Goal: Task Accomplishment & Management: Manage account settings

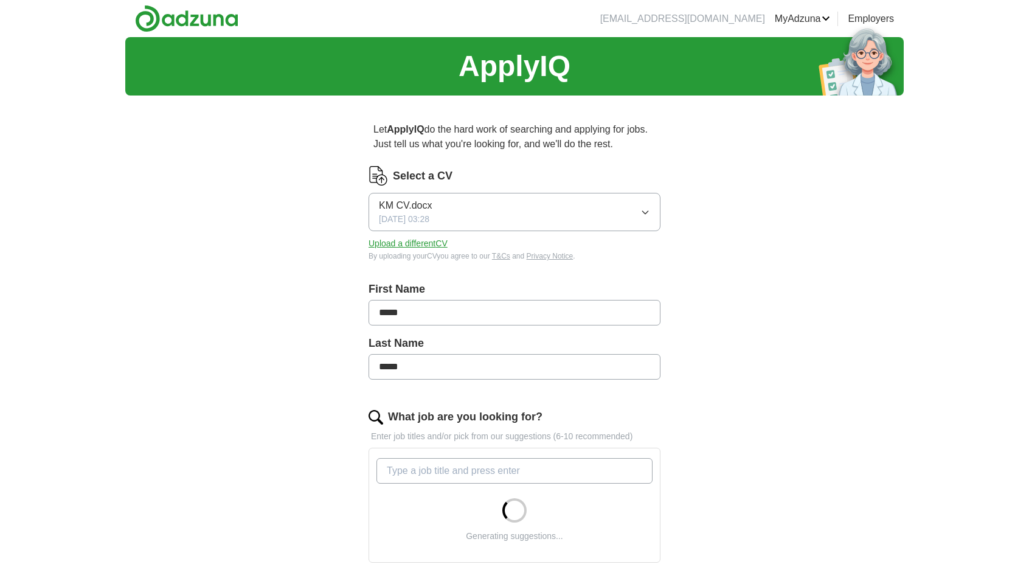
click at [439, 240] on button "Upload a different CV" at bounding box center [408, 243] width 79 height 13
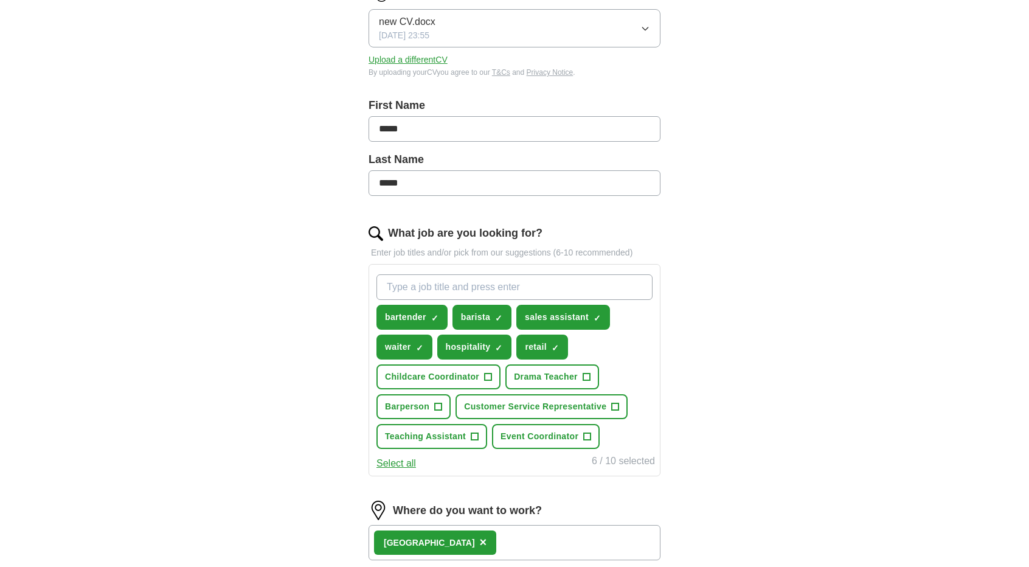
scroll to position [185, 0]
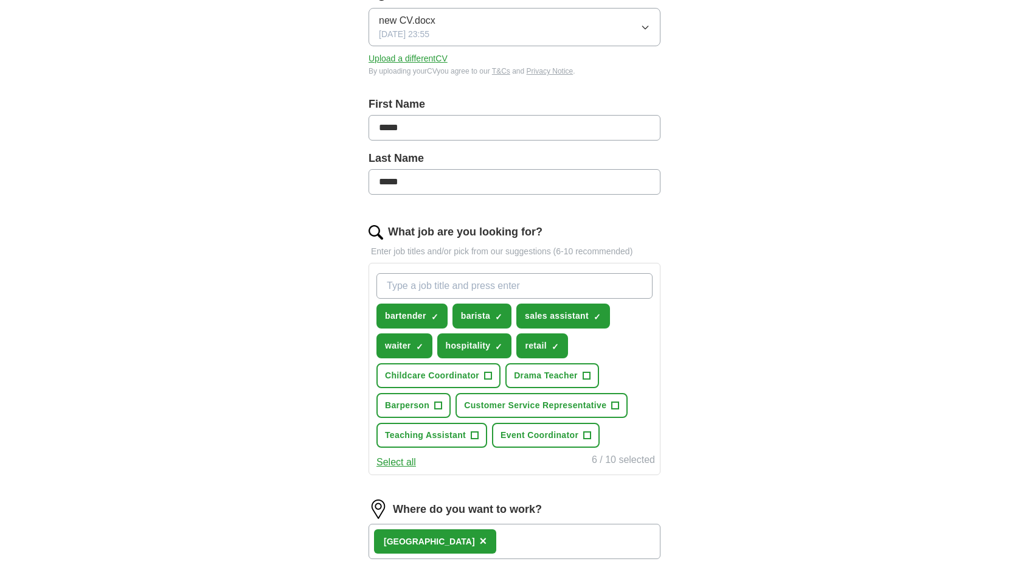
click at [400, 459] on button "Select all" at bounding box center [396, 462] width 40 height 15
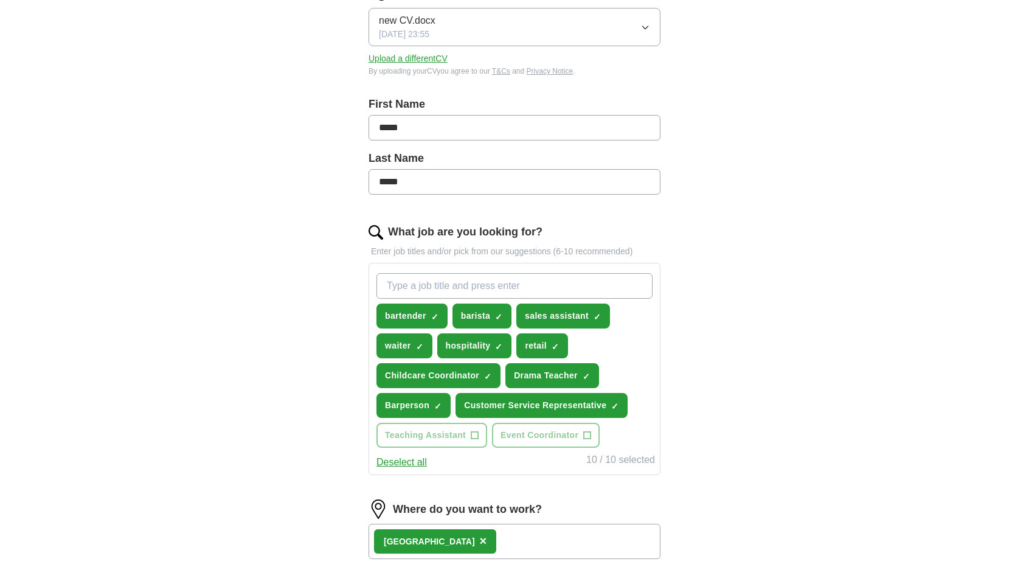
click at [400, 459] on button "Deselect all" at bounding box center [401, 462] width 50 height 15
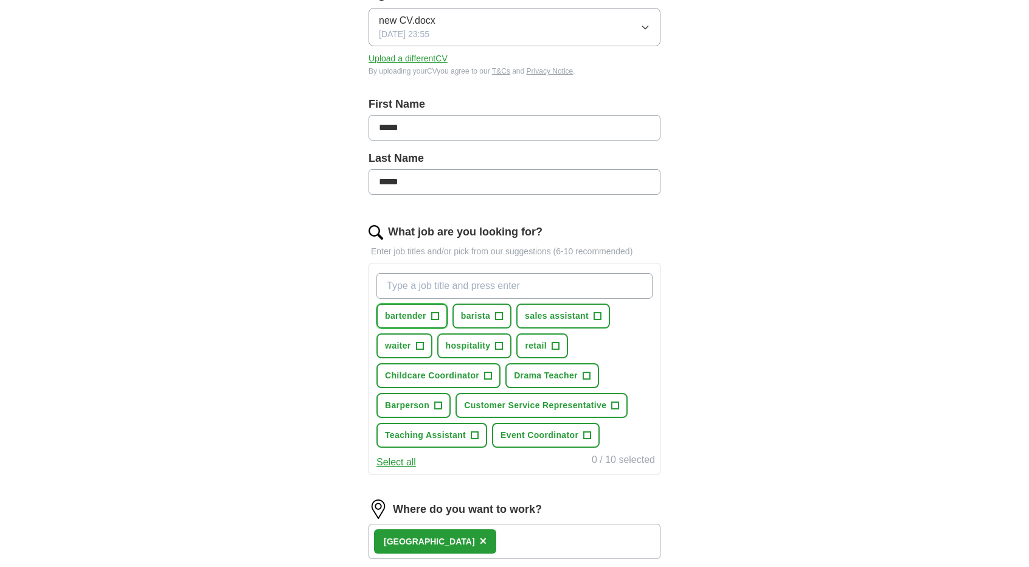
click at [428, 311] on button "bartender +" at bounding box center [411, 315] width 71 height 25
click at [466, 311] on span "barista" at bounding box center [475, 316] width 29 height 13
click at [562, 306] on button "sales assistant +" at bounding box center [563, 315] width 94 height 25
click at [426, 342] on button "waiter +" at bounding box center [404, 345] width 56 height 25
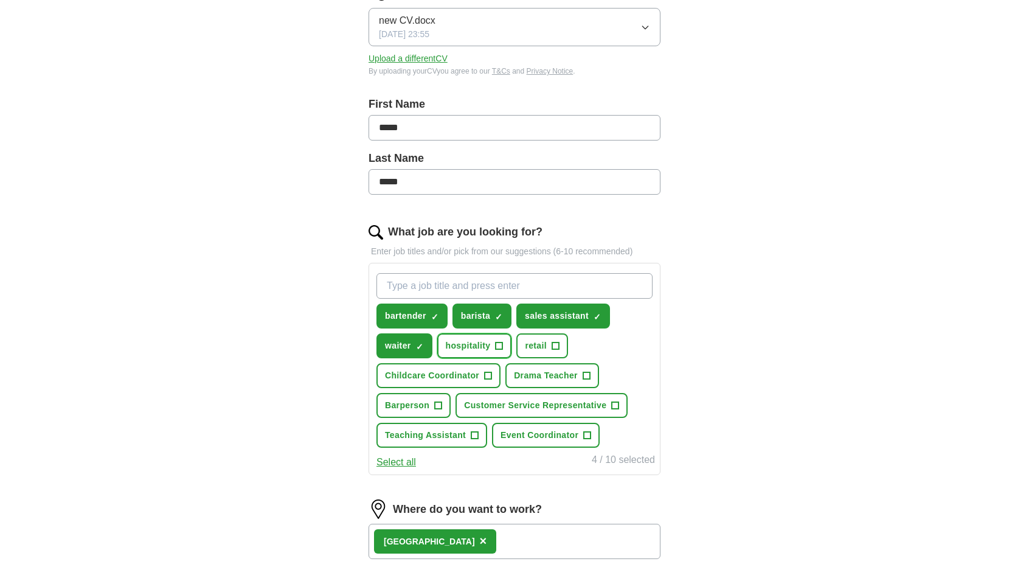
click at [478, 342] on span "hospitality" at bounding box center [468, 345] width 45 height 13
click at [542, 342] on span "retail" at bounding box center [536, 345] width 22 height 13
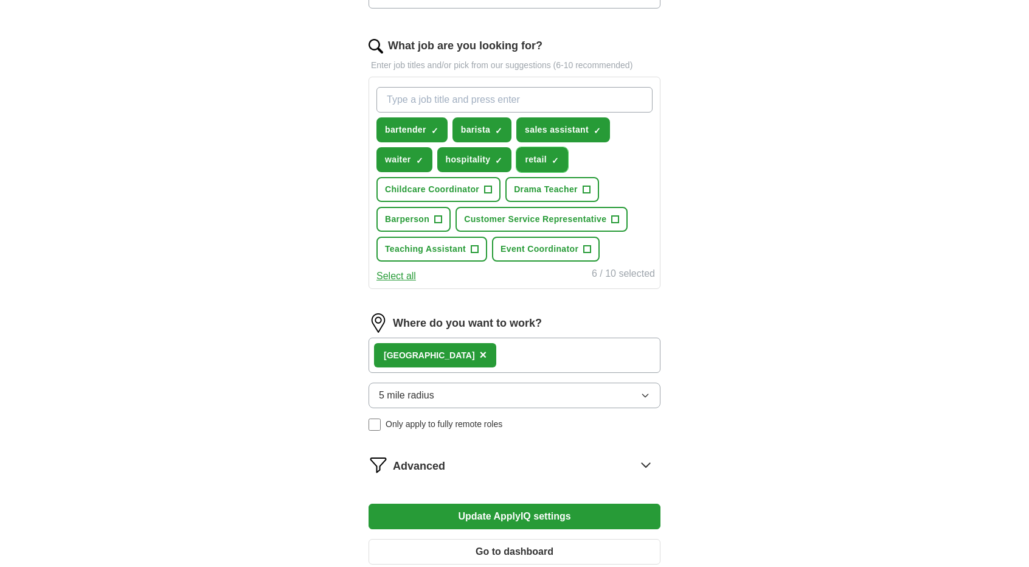
scroll to position [437, 0]
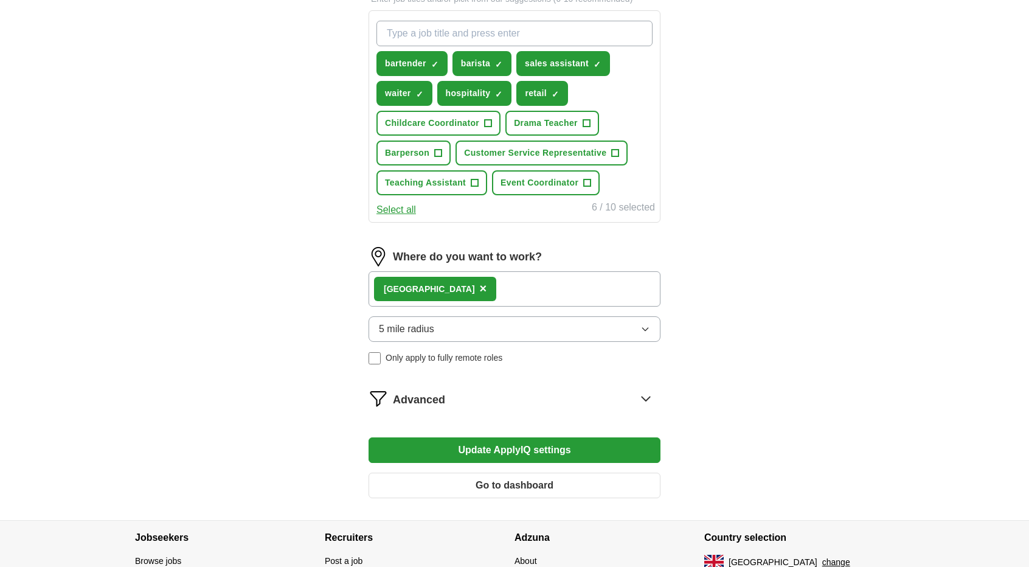
click at [550, 447] on button "Update ApplyIQ settings" at bounding box center [515, 450] width 292 height 26
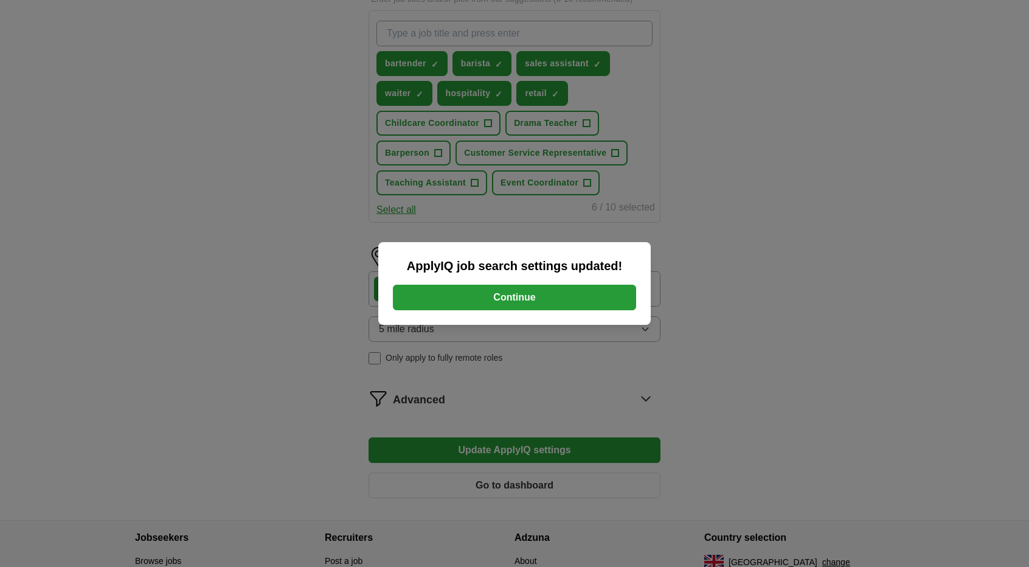
click at [559, 302] on button "Continue" at bounding box center [514, 298] width 243 height 26
